Goal: Communication & Community: Answer question/provide support

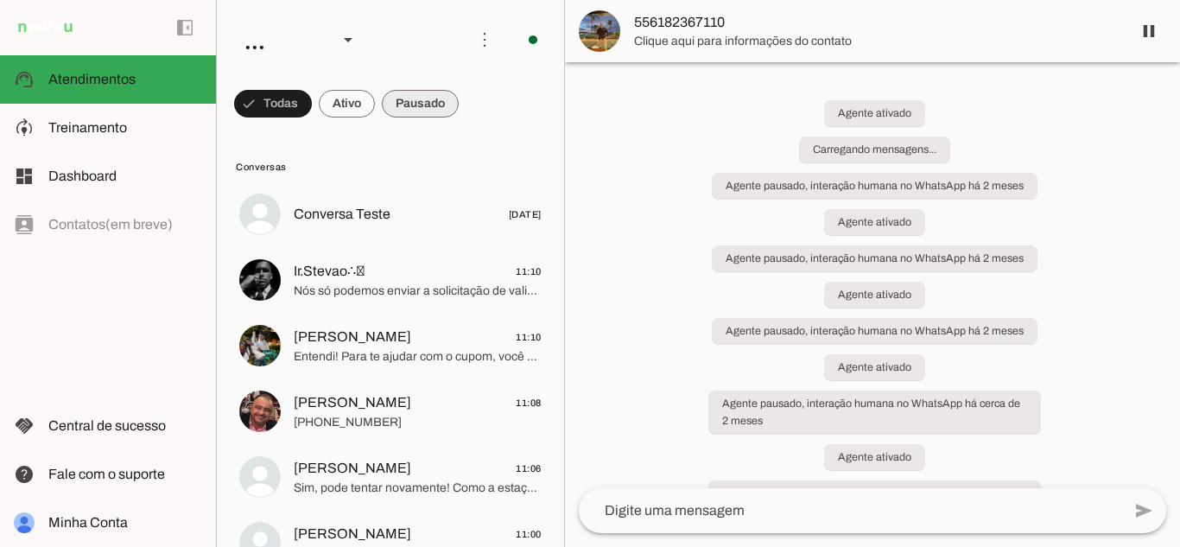
click at [312, 105] on span at bounding box center [273, 103] width 78 height 41
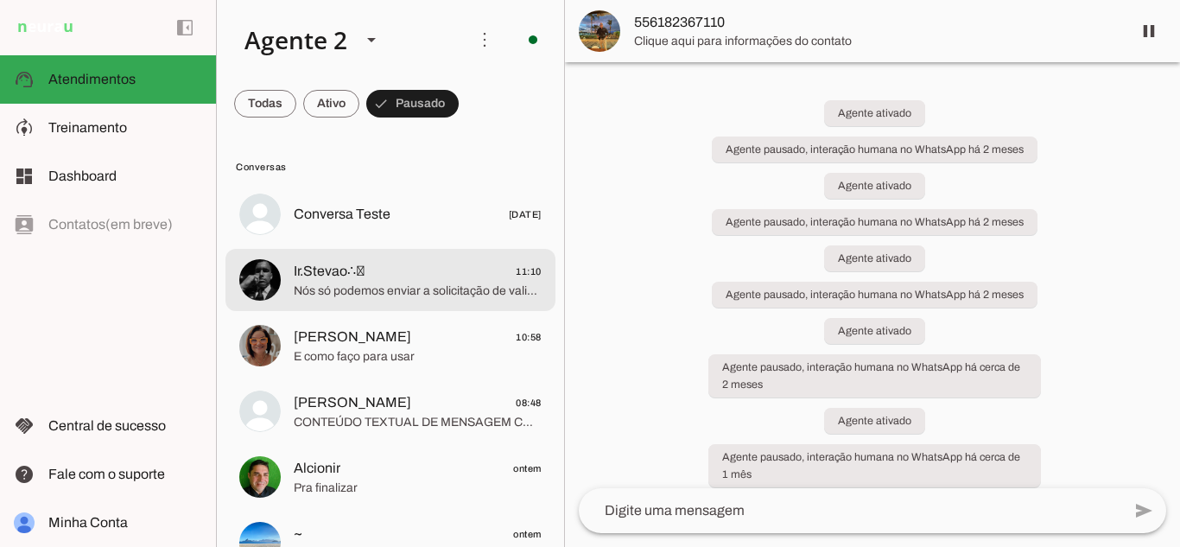
click at [370, 295] on span "Nós só podemos enviar a solicitação de validação, que é essa cobrança, que é es…" at bounding box center [418, 291] width 248 height 17
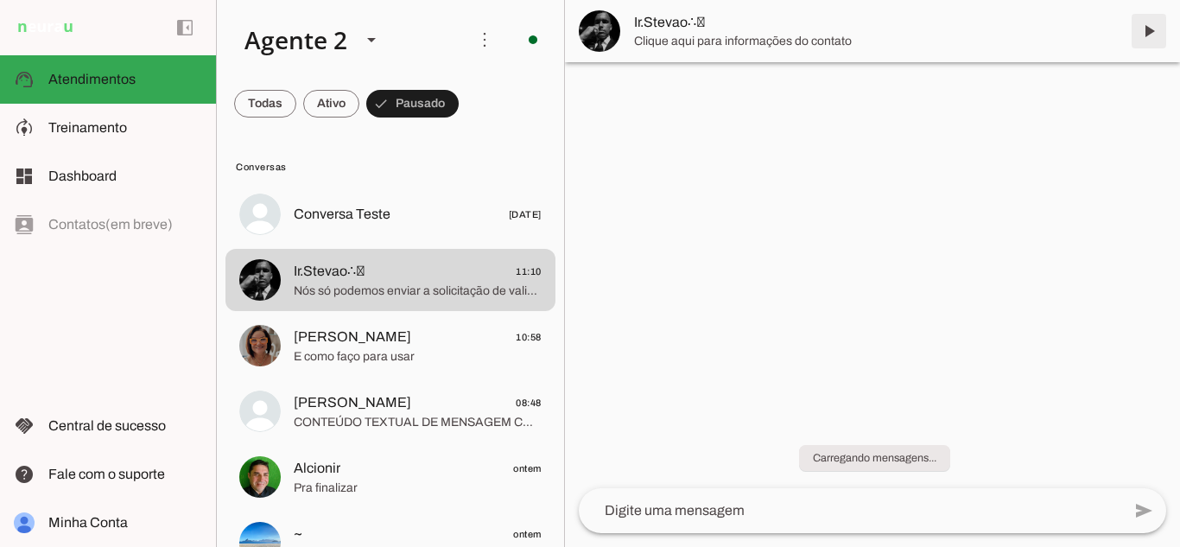
click at [1151, 24] on span at bounding box center [1148, 30] width 41 height 41
